Goal: Navigation & Orientation: Understand site structure

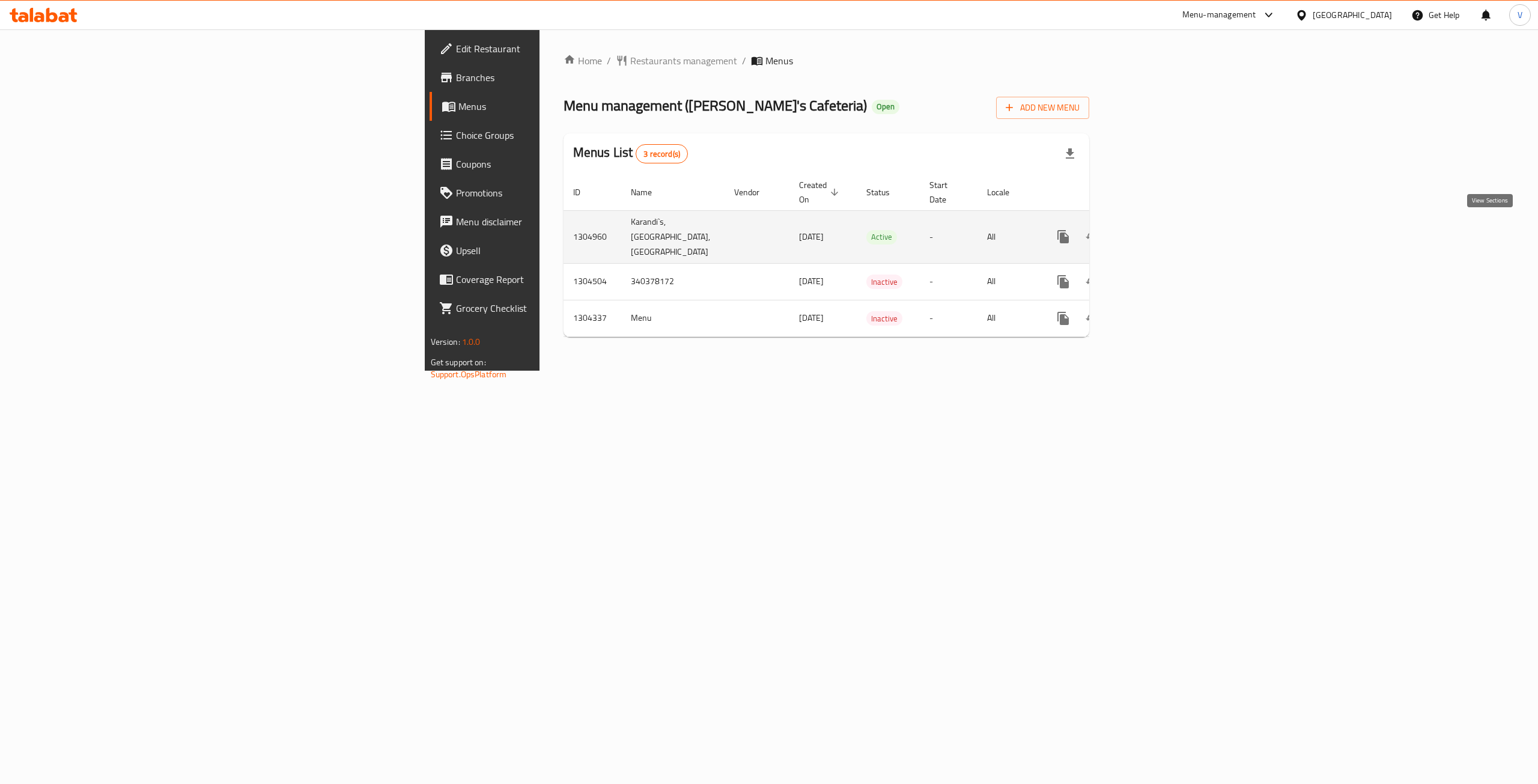
click at [1157, 234] on icon "enhanced table" at bounding box center [1150, 237] width 15 height 15
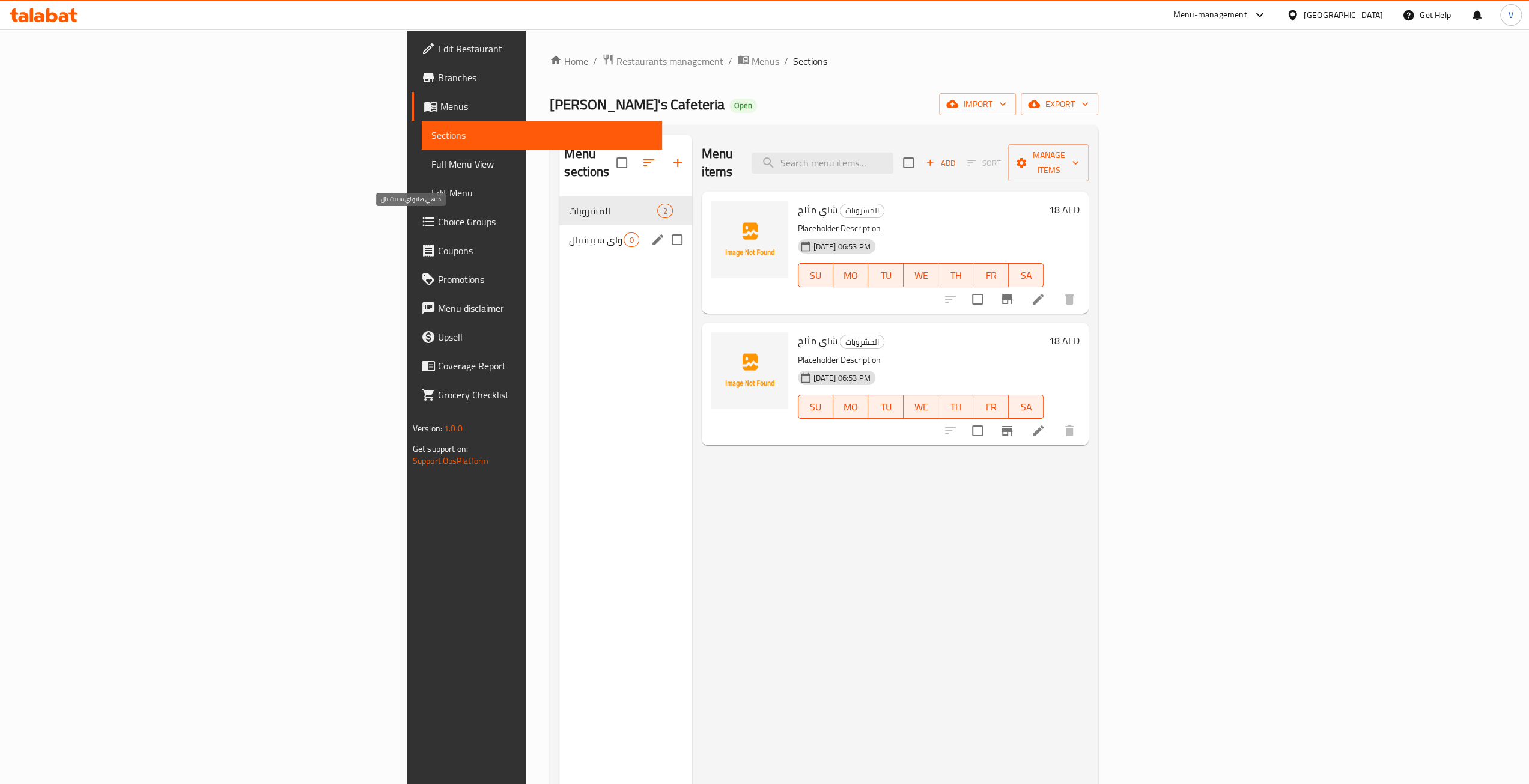
click at [569, 233] on span "دلهي هايواي سبيشيال" at bounding box center [596, 240] width 55 height 15
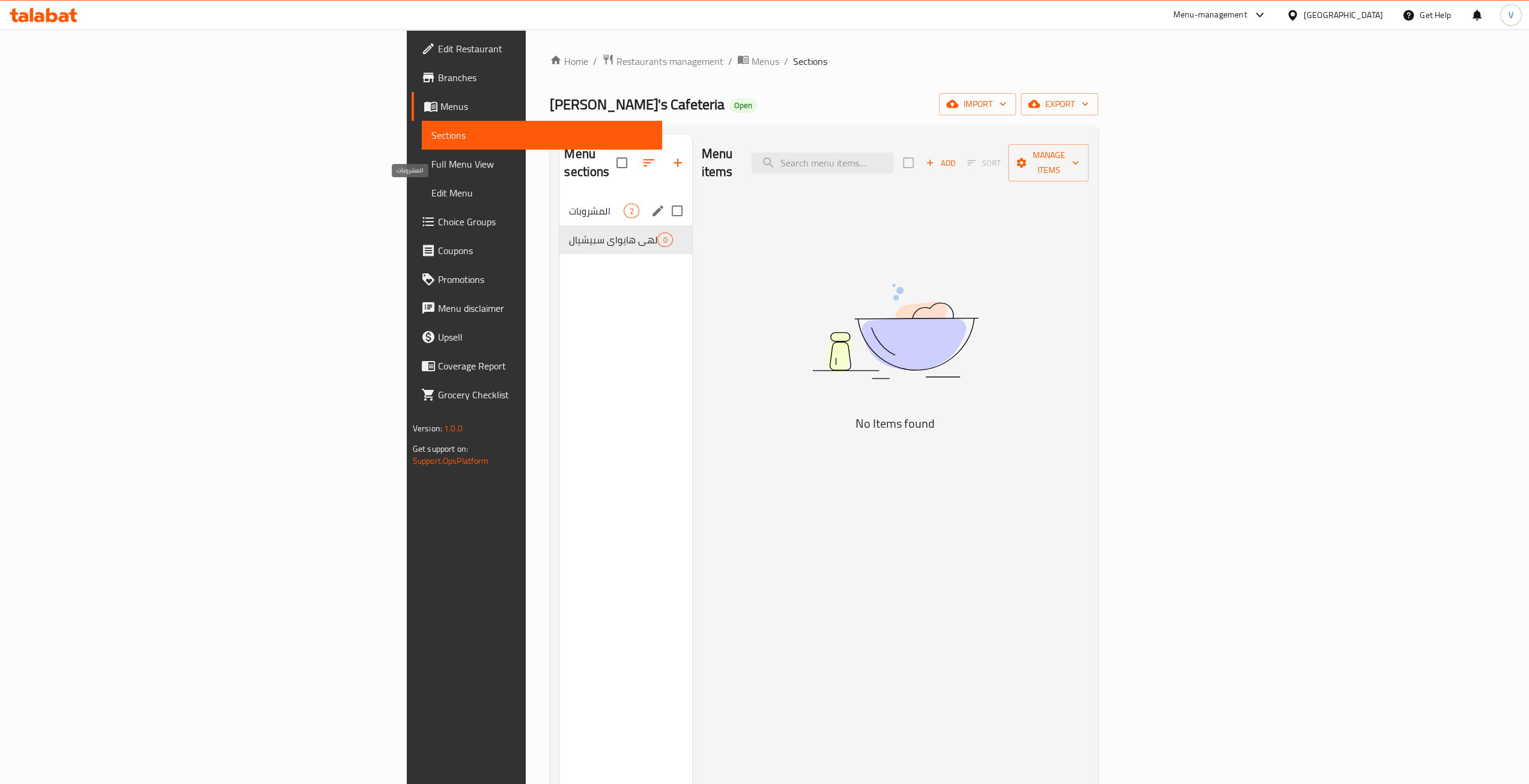
click at [569, 204] on span "المشروبات" at bounding box center [596, 211] width 55 height 15
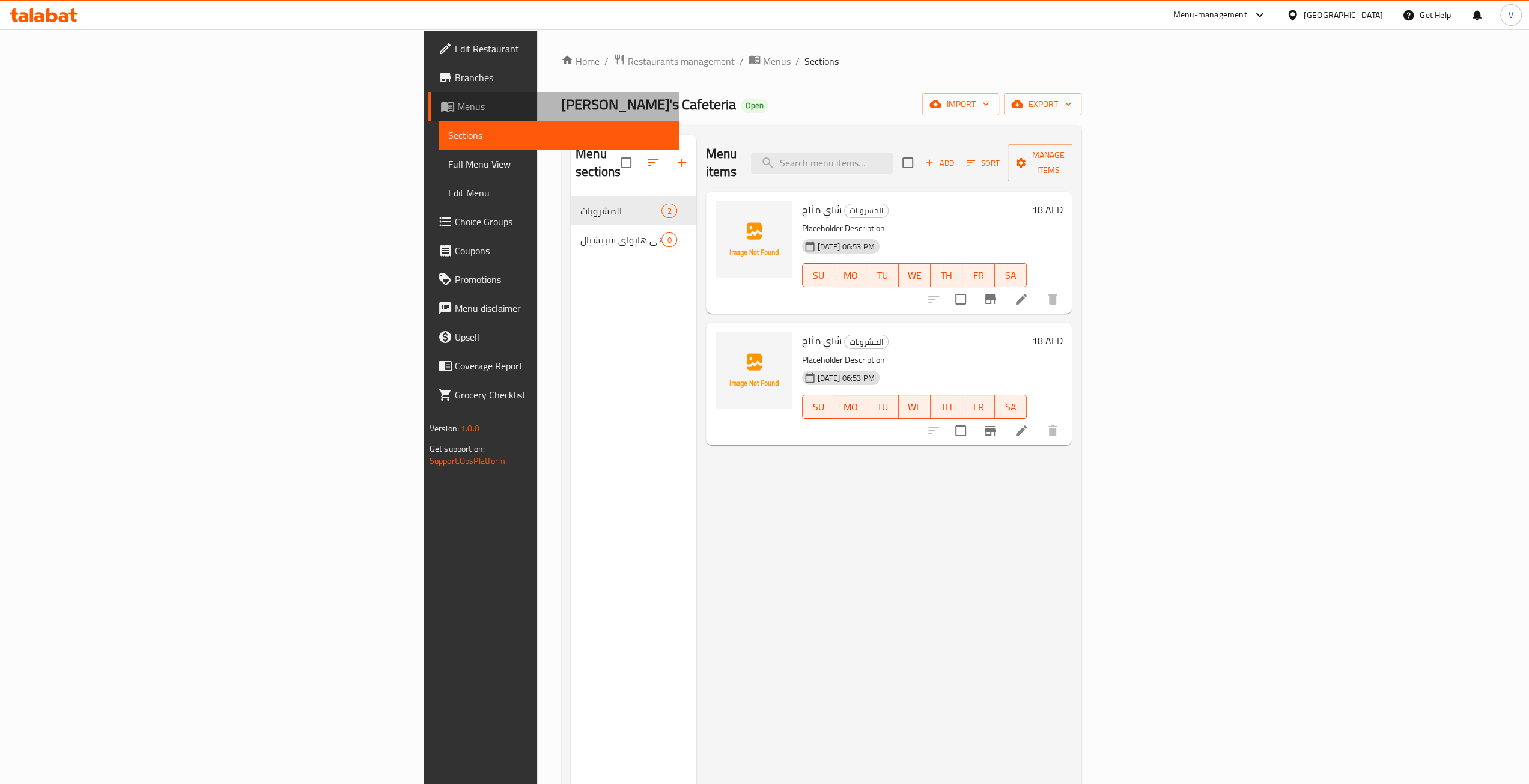
click at [458, 104] on span "Menus" at bounding box center [563, 106] width 212 height 15
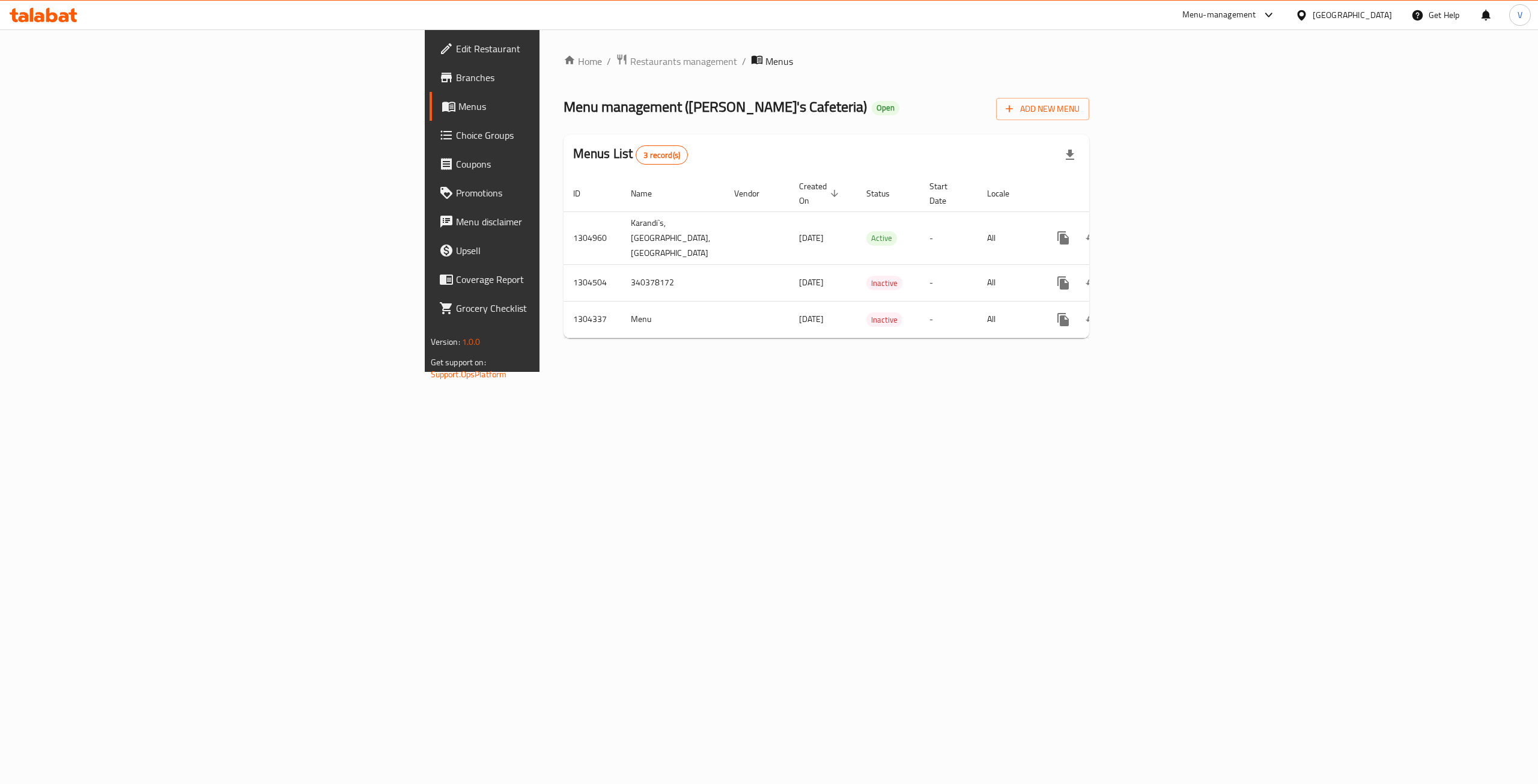
click at [456, 79] on span "Branches" at bounding box center [564, 78] width 216 height 15
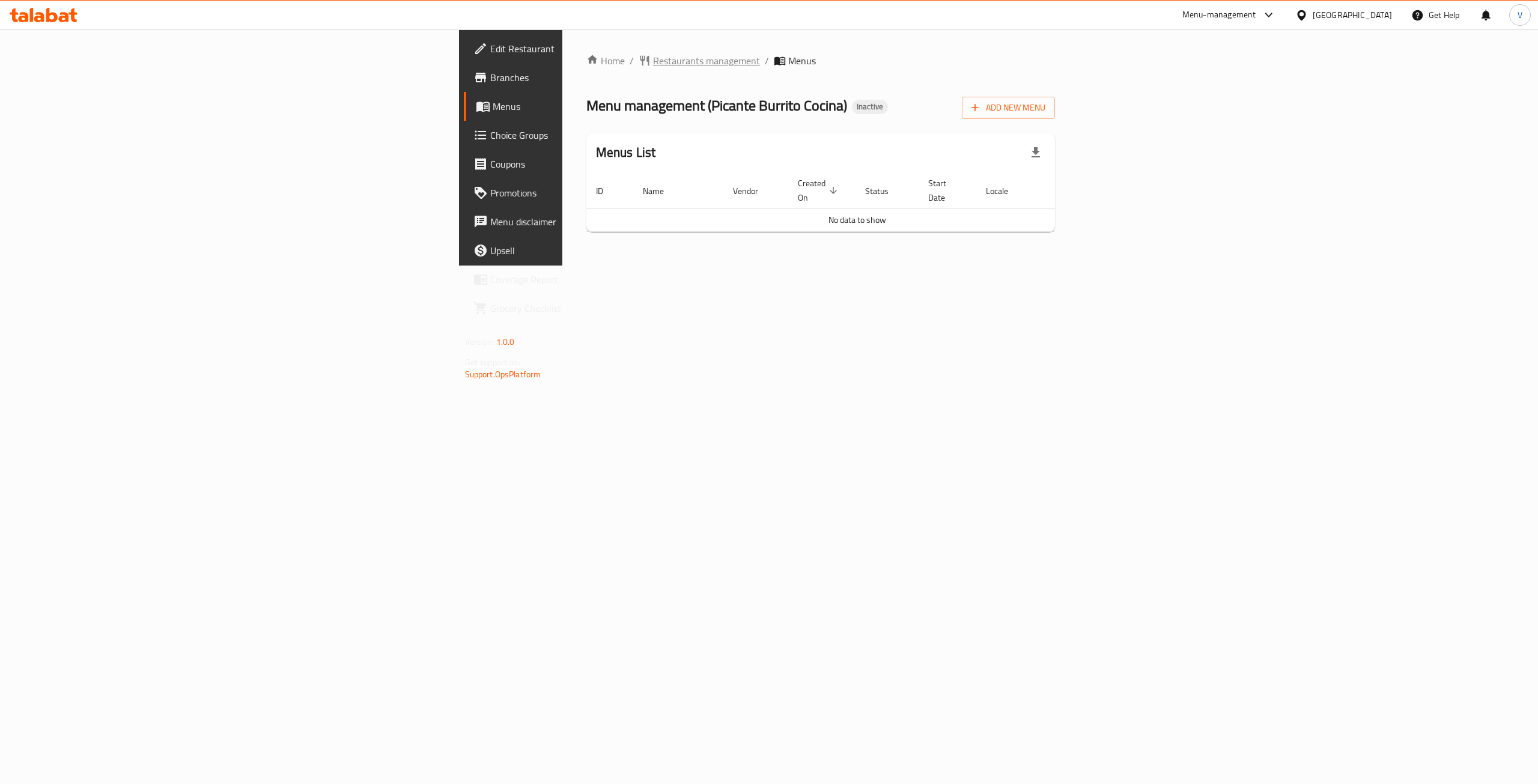
click at [653, 53] on span "Restaurants management" at bounding box center [706, 61] width 107 height 15
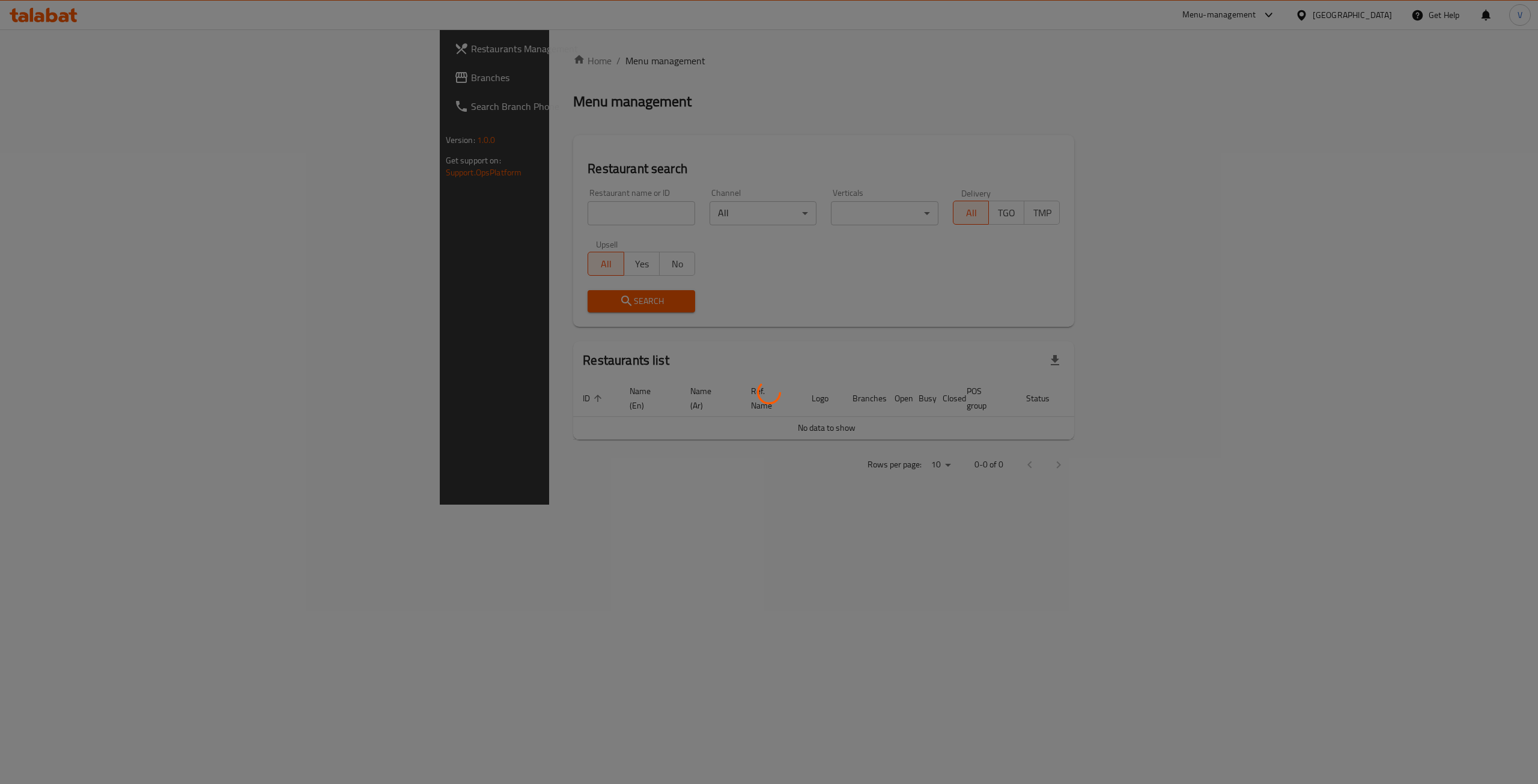
click at [46, 82] on div at bounding box center [769, 392] width 1538 height 784
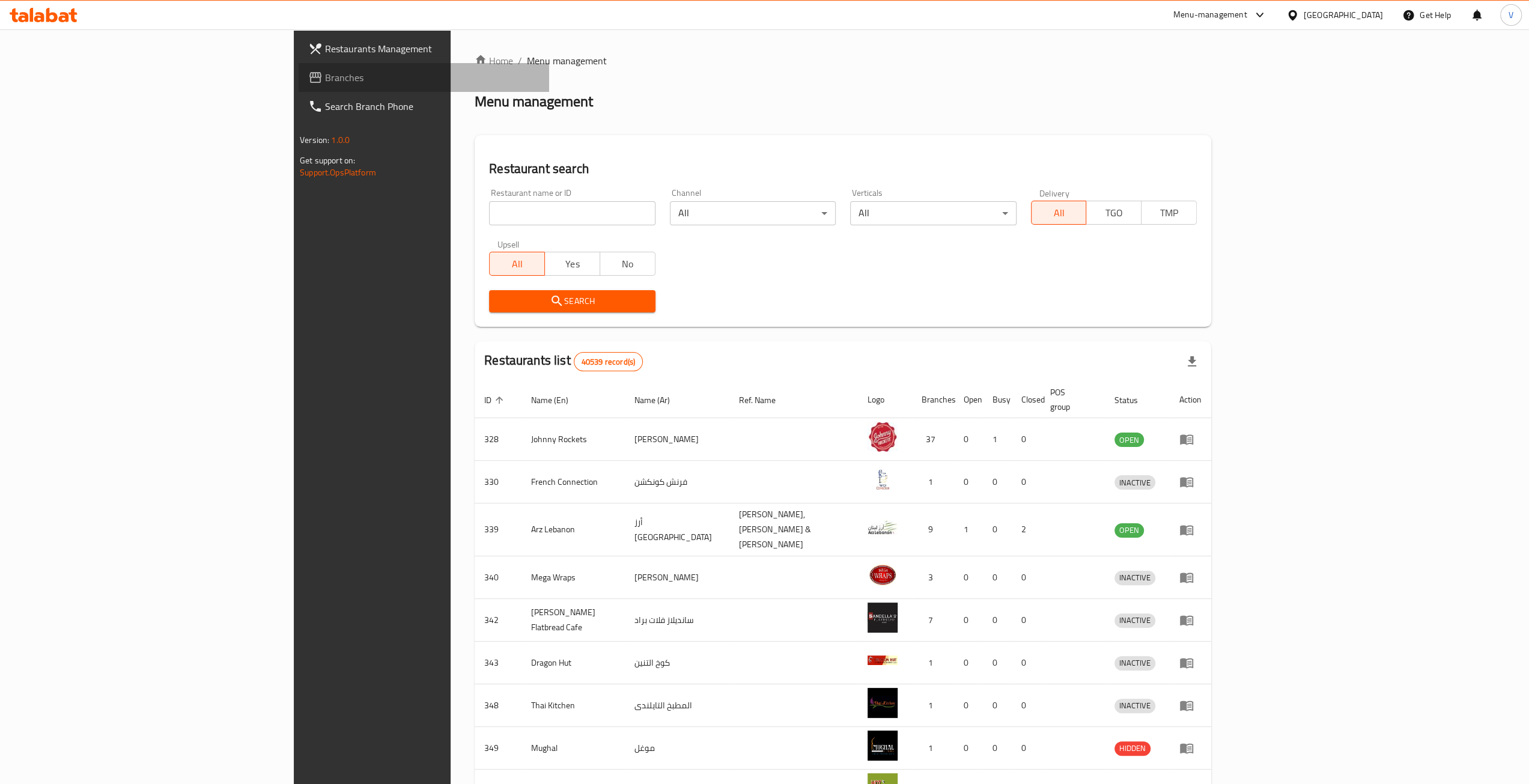
click at [325, 77] on span "Branches" at bounding box center [432, 78] width 215 height 15
